Goal: Navigation & Orientation: Find specific page/section

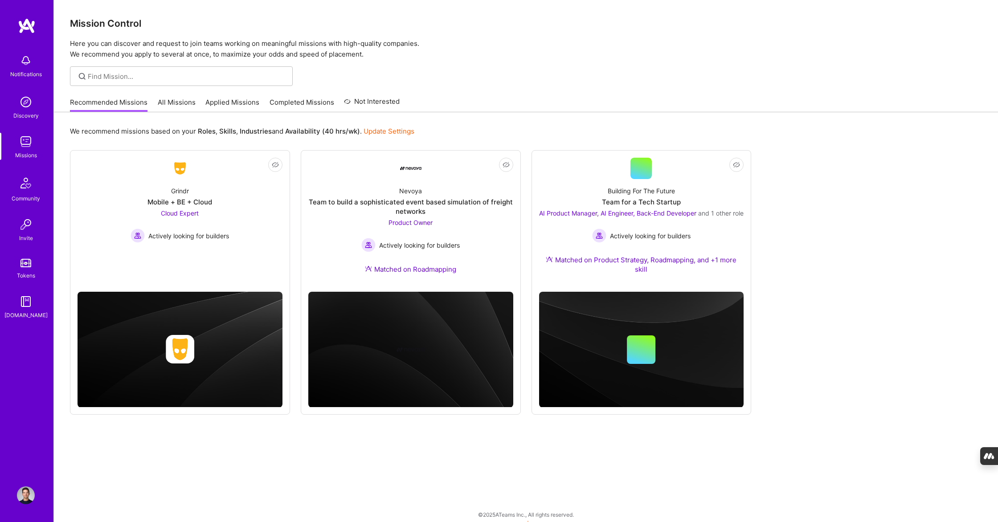
click at [30, 139] on img at bounding box center [26, 142] width 18 height 18
